Goal: Task Accomplishment & Management: Manage account settings

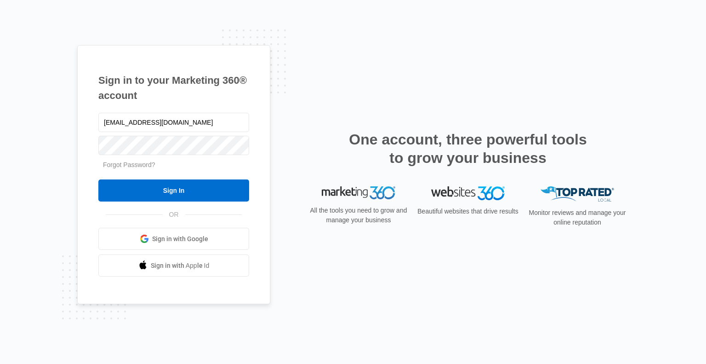
click at [173, 187] on input "Sign In" at bounding box center [173, 190] width 151 height 22
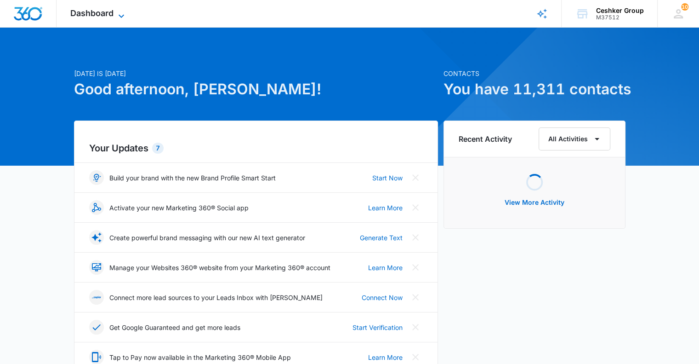
click at [112, 12] on span "Dashboard" at bounding box center [91, 13] width 43 height 10
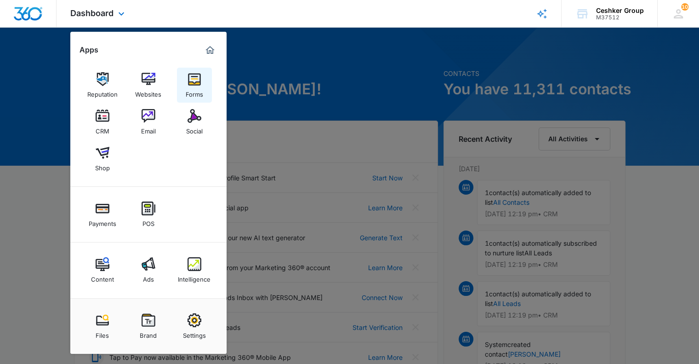
click at [181, 85] on link "Forms" at bounding box center [194, 85] width 35 height 35
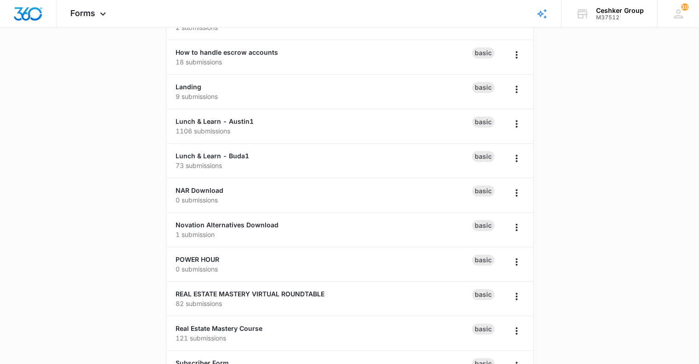
scroll to position [644, 0]
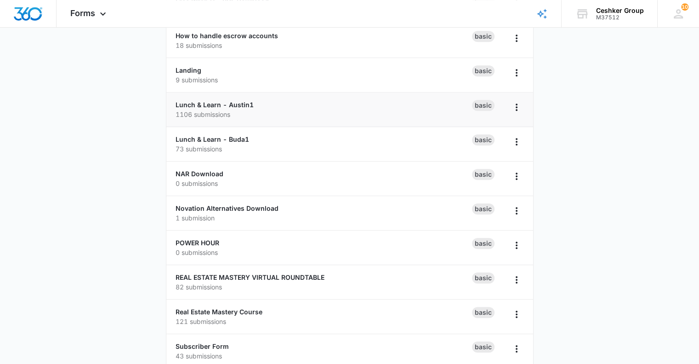
click at [226, 109] on p "1106 submissions" at bounding box center [324, 114] width 297 height 10
click at [226, 101] on link "Lunch & Learn - Austin1" at bounding box center [215, 105] width 78 height 8
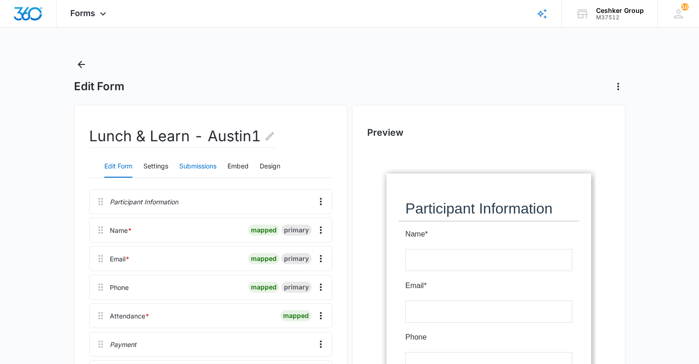
click at [194, 169] on button "Submissions" at bounding box center [197, 166] width 37 height 22
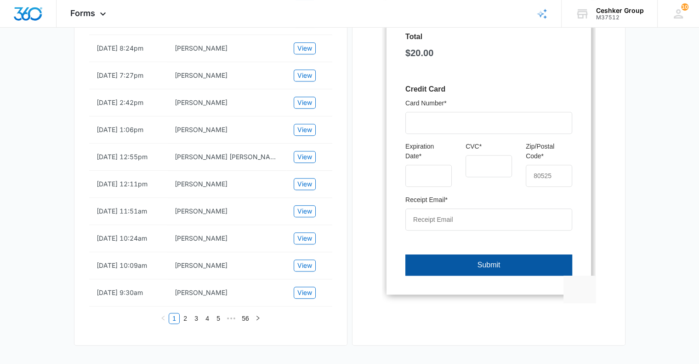
scroll to position [521, 0]
click at [185, 316] on link "2" at bounding box center [185, 318] width 10 height 10
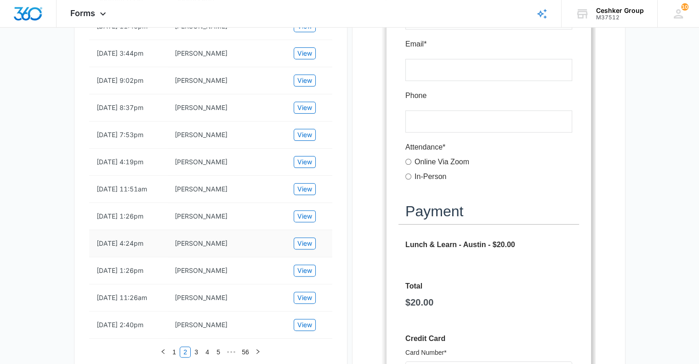
scroll to position [267, 0]
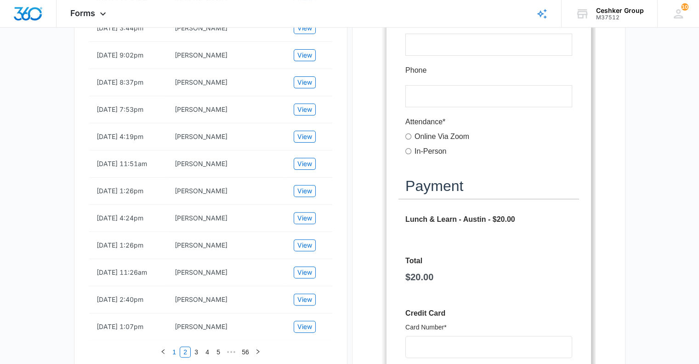
click at [173, 352] on link "1" at bounding box center [174, 352] width 10 height 10
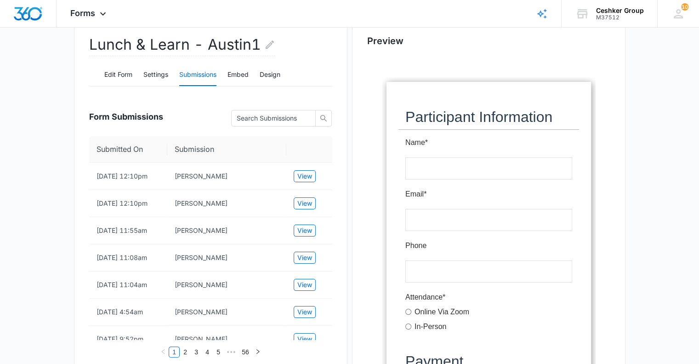
scroll to position [0, 0]
